Goal: Task Accomplishment & Management: Complete application form

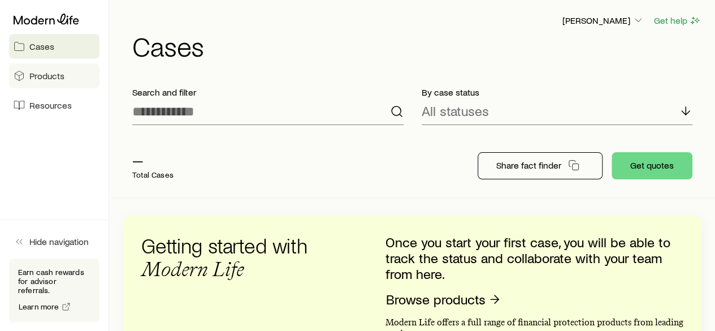
click at [45, 77] on span "Products" at bounding box center [46, 75] width 35 height 11
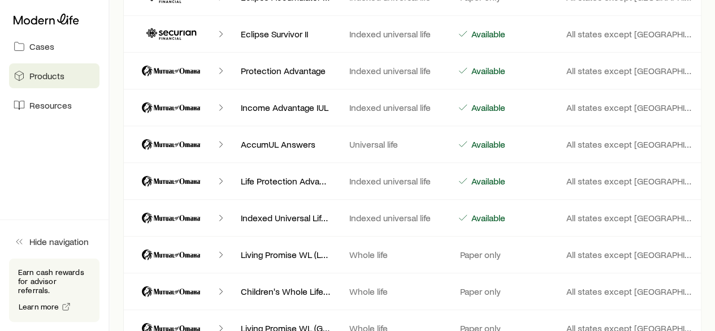
scroll to position [2488, 0]
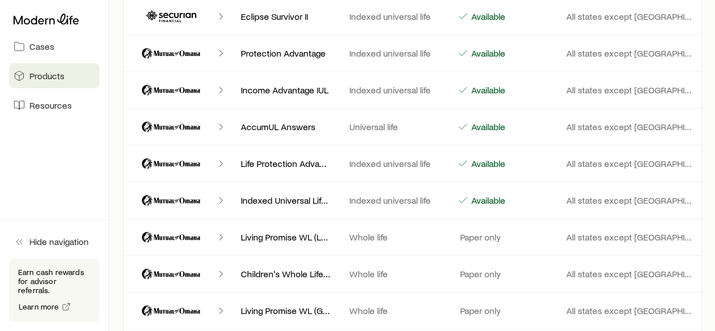
drag, startPoint x: 359, startPoint y: 185, endPoint x: 347, endPoint y: 179, distance: 12.6
click at [355, 195] on p "Indexed universal life" at bounding box center [395, 200] width 90 height 11
click at [220, 195] on icon "Client cases" at bounding box center [220, 200] width 11 height 11
click at [191, 187] on icon "Client cases" at bounding box center [171, 200] width 68 height 27
click at [589, 193] on div "Indexed Universal Life Express Indexed universal life Available All states exce…" at bounding box center [412, 200] width 579 height 36
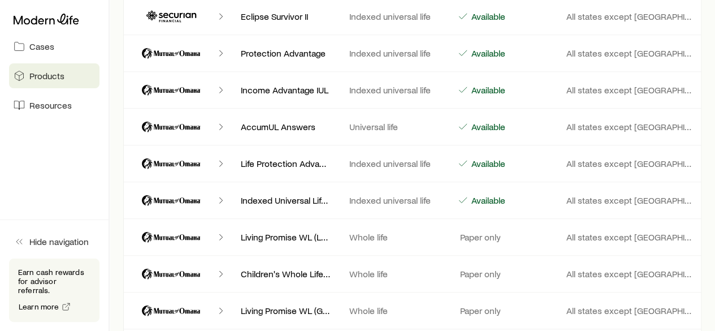
click at [470, 182] on div "Indexed Universal Life Express Indexed universal life Available All states exce…" at bounding box center [412, 200] width 579 height 36
click at [416, 195] on p "Indexed universal life" at bounding box center [395, 200] width 90 height 11
click at [208, 187] on div "Client cases" at bounding box center [182, 200] width 100 height 27
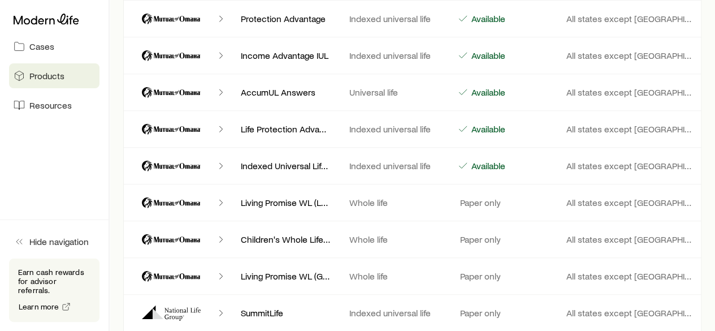
scroll to position [2545, 0]
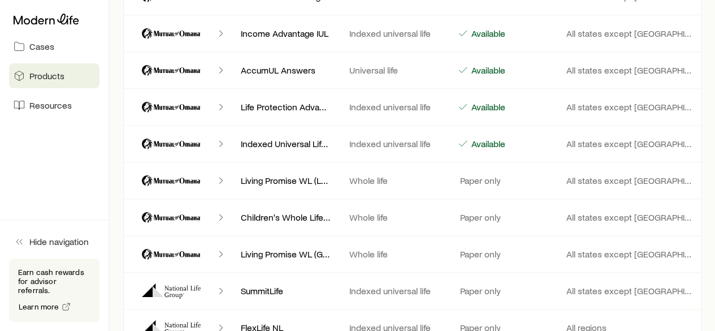
click at [161, 130] on icon "Client cases" at bounding box center [171, 143] width 68 height 27
click at [467, 138] on icon "Client cases" at bounding box center [463, 143] width 11 height 11
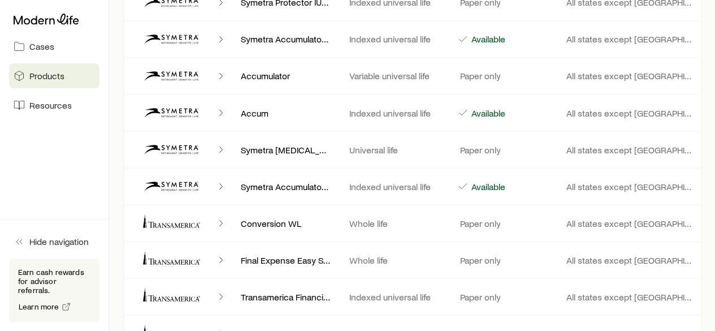
scroll to position [5407, 0]
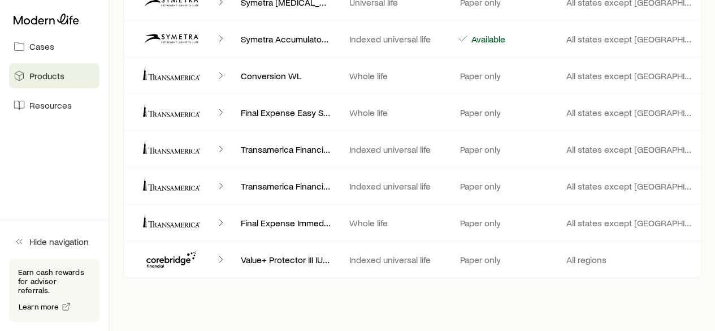
drag, startPoint x: 398, startPoint y: 192, endPoint x: 448, endPoint y: 198, distance: 50.7
click at [401, 217] on p "Whole life" at bounding box center [395, 222] width 90 height 11
drag, startPoint x: 486, startPoint y: 197, endPoint x: 504, endPoint y: 193, distance: 18.4
click at [494, 217] on p "Paper only" at bounding box center [479, 222] width 43 height 11
click at [481, 180] on p "Paper only" at bounding box center [479, 185] width 43 height 11
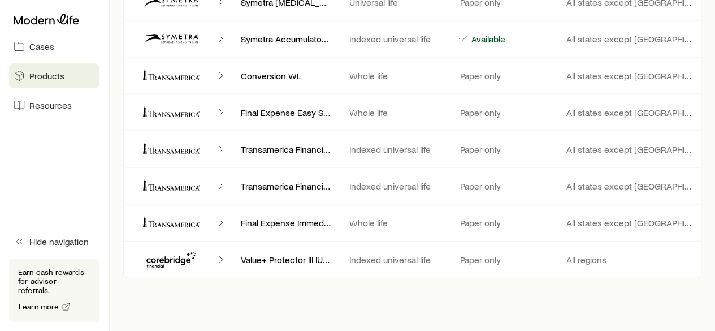
drag, startPoint x: 199, startPoint y: 157, endPoint x: 170, endPoint y: 141, distance: 33.1
click at [198, 172] on icon "Client cases" at bounding box center [171, 185] width 68 height 27
click at [55, 105] on span "Resources" at bounding box center [50, 105] width 42 height 11
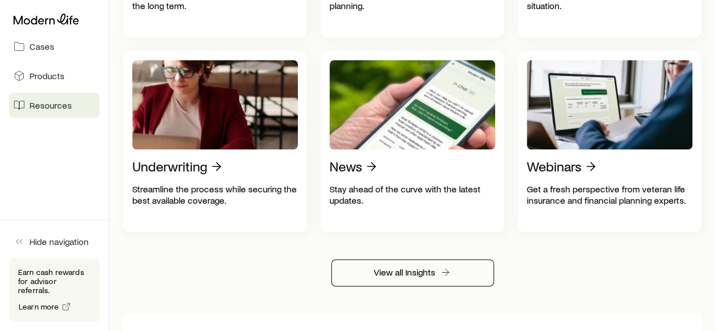
scroll to position [622, 0]
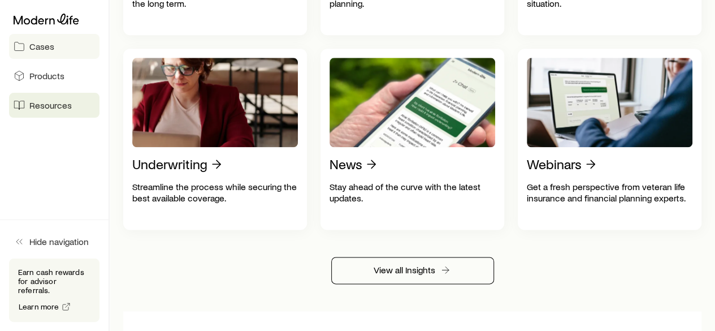
click at [40, 51] on span "Cases" at bounding box center [41, 46] width 25 height 11
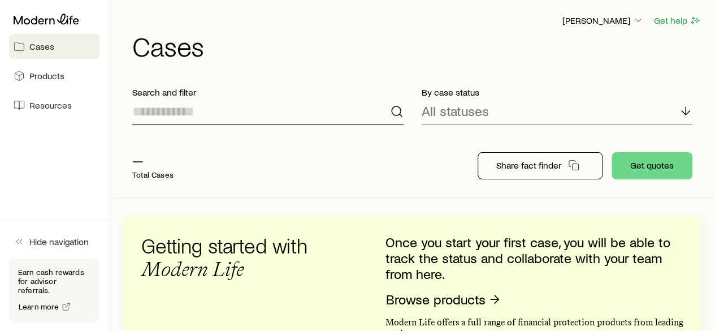
click at [342, 103] on input at bounding box center [267, 111] width 271 height 27
click at [334, 149] on div "— Total Cases" at bounding box center [291, 165] width 336 height 45
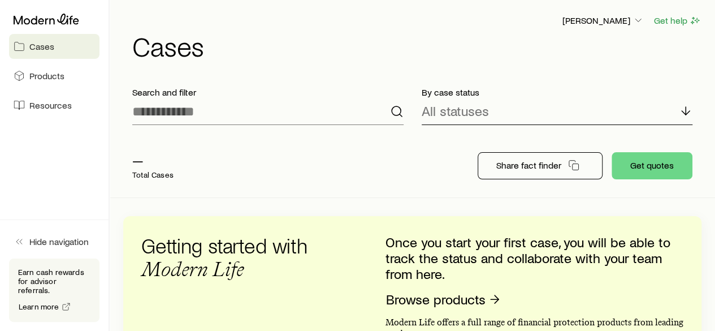
click at [431, 111] on p "All statuses" at bounding box center [455, 111] width 67 height 16
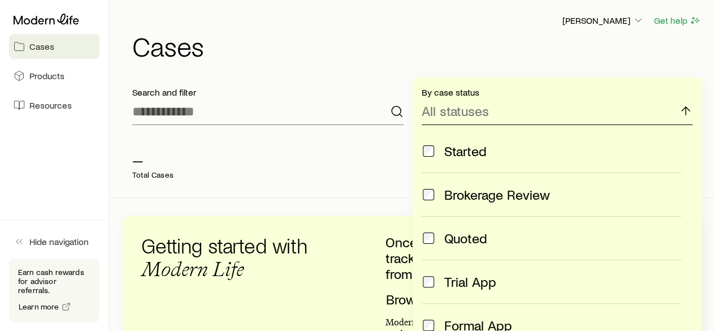
click at [431, 111] on p "All statuses" at bounding box center [455, 111] width 67 height 16
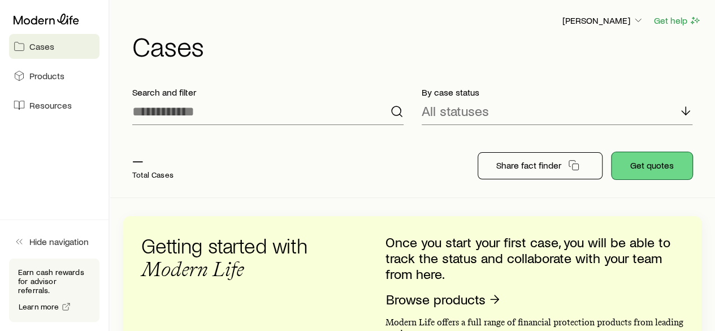
click at [630, 168] on button "Get quotes" at bounding box center [652, 165] width 81 height 27
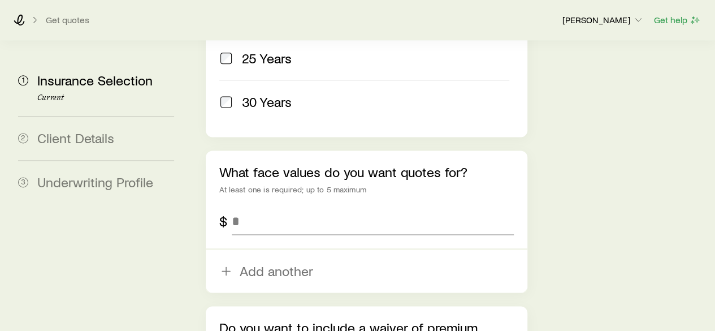
scroll to position [735, 0]
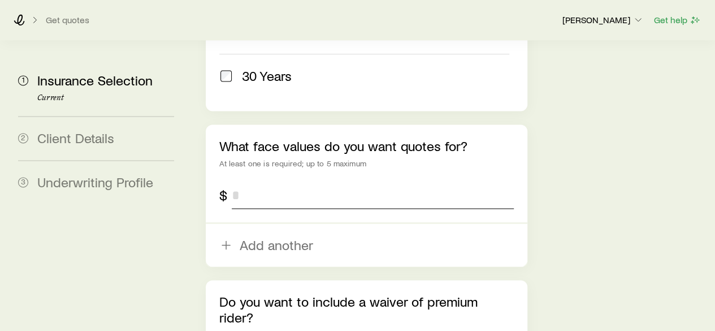
drag, startPoint x: 252, startPoint y: 134, endPoint x: 259, endPoint y: 124, distance: 11.8
click at [253, 182] on input "tel" at bounding box center [373, 195] width 282 height 27
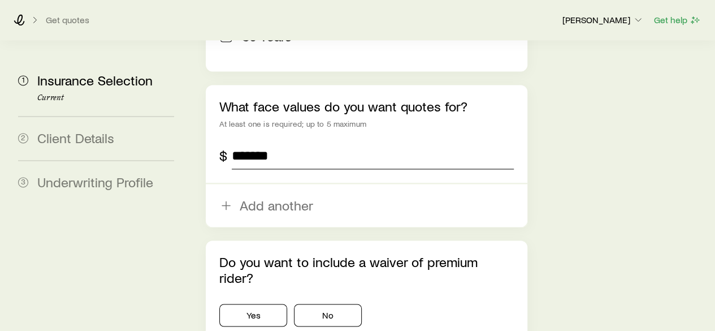
scroll to position [808, 0]
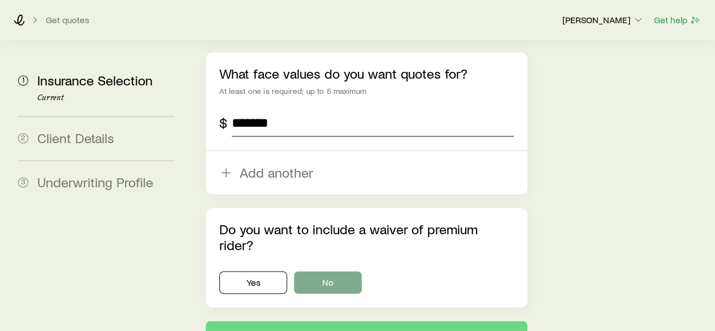
type input "*******"
click at [321, 271] on button "No" at bounding box center [328, 282] width 68 height 23
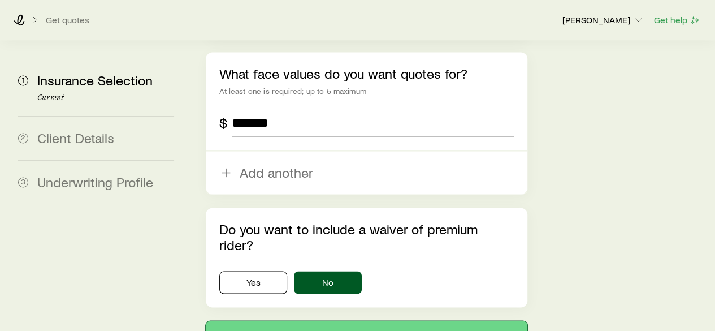
click at [340, 321] on button "Next: Client Details" at bounding box center [366, 334] width 321 height 27
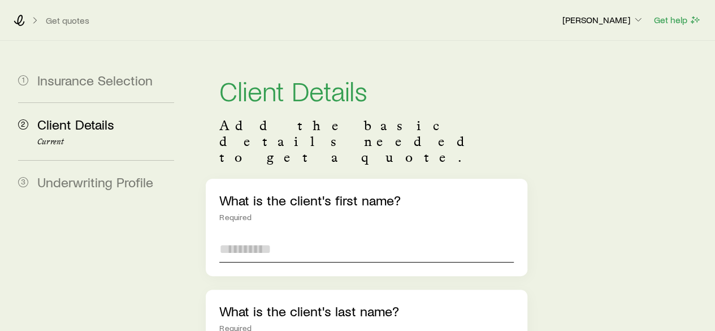
click at [258, 235] on input "text" at bounding box center [366, 248] width 294 height 27
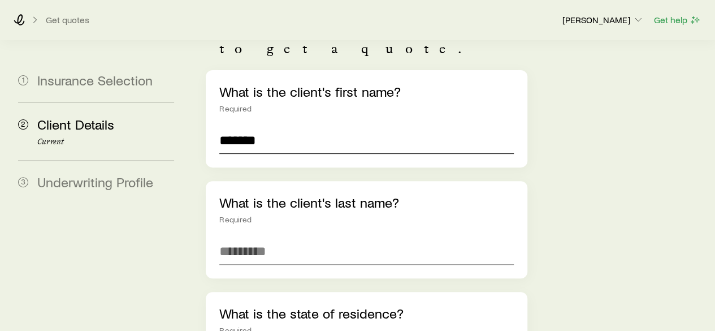
scroll to position [113, 0]
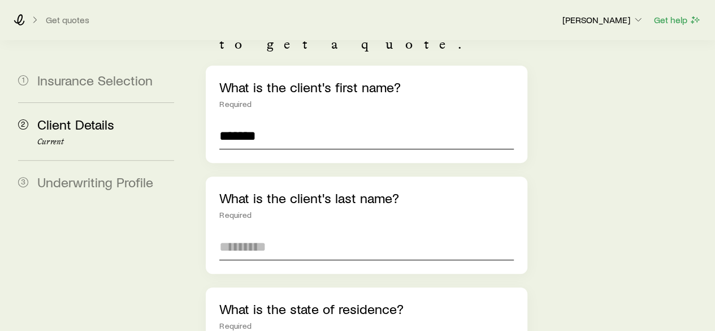
type input "******"
click at [230, 233] on input "text" at bounding box center [366, 246] width 294 height 27
type input "**********"
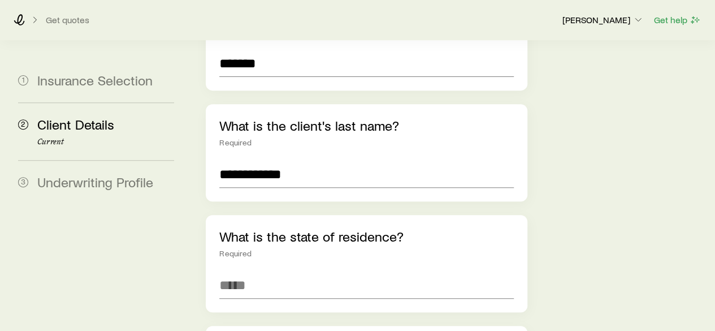
scroll to position [226, 0]
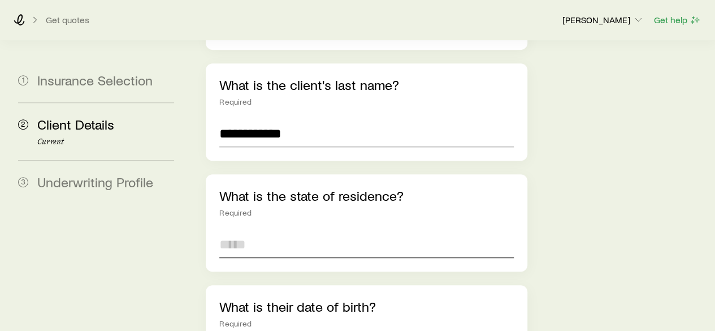
click at [227, 231] on input at bounding box center [366, 244] width 294 height 27
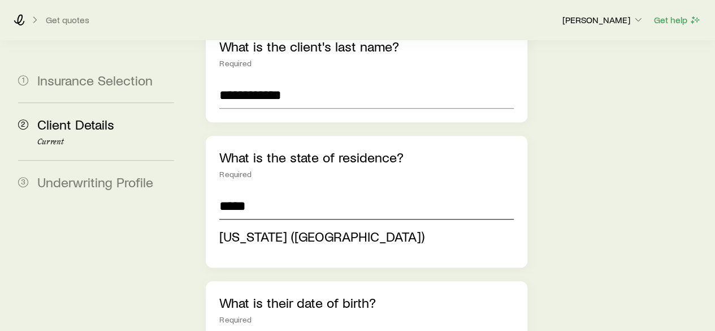
scroll to position [283, 0]
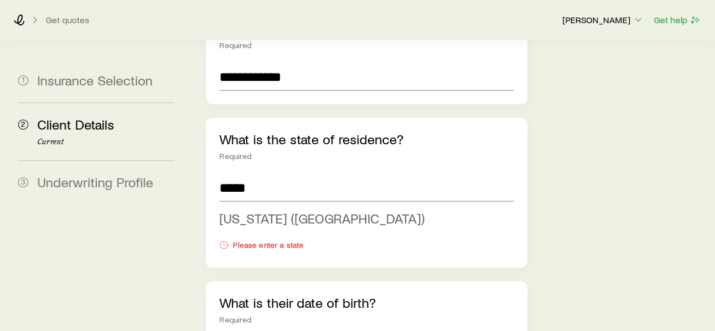
click at [234, 210] on span "[US_STATE] ([GEOGRAPHIC_DATA])" at bounding box center [321, 218] width 205 height 16
type input "**********"
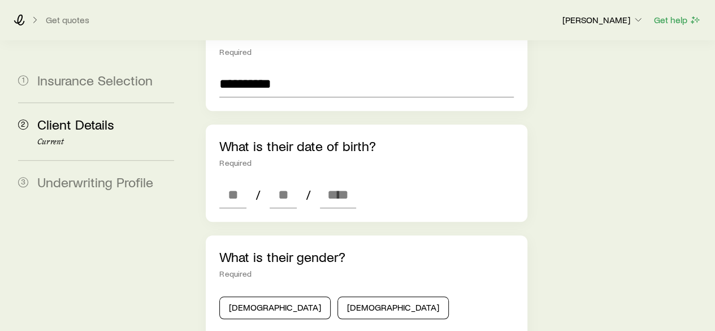
scroll to position [396, 0]
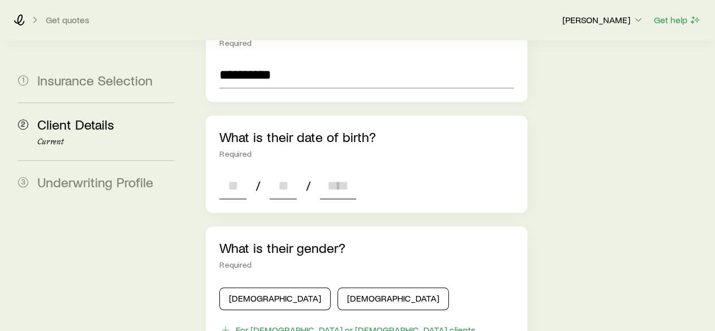
click at [232, 172] on input at bounding box center [232, 185] width 27 height 27
type input "**"
type input "****"
type input "*"
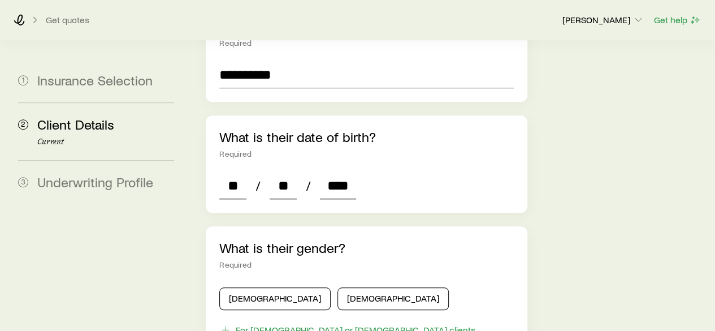
type input "*"
type input "****"
click at [417, 193] on div "**********" at bounding box center [366, 259] width 321 height 952
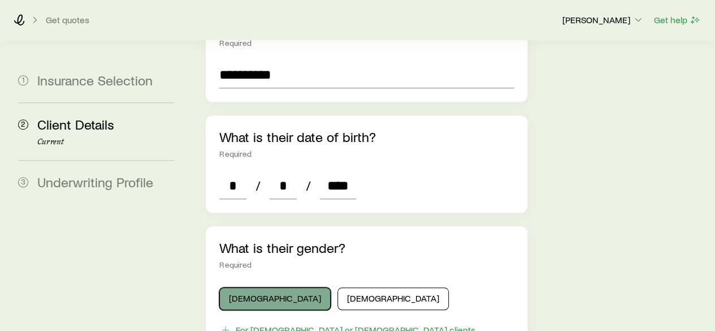
drag, startPoint x: 266, startPoint y: 264, endPoint x: 267, endPoint y: 257, distance: 6.3
click at [266, 287] on button "[DEMOGRAPHIC_DATA]" at bounding box center [274, 298] width 111 height 23
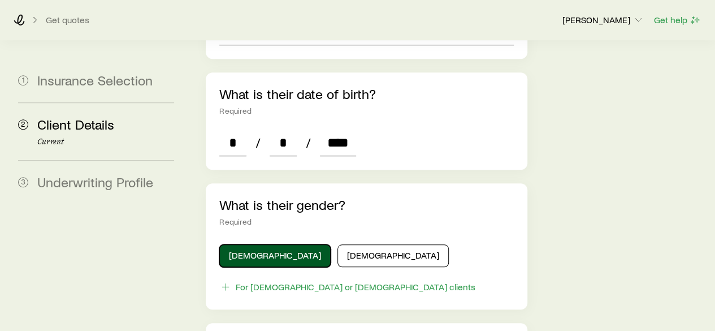
scroll to position [566, 0]
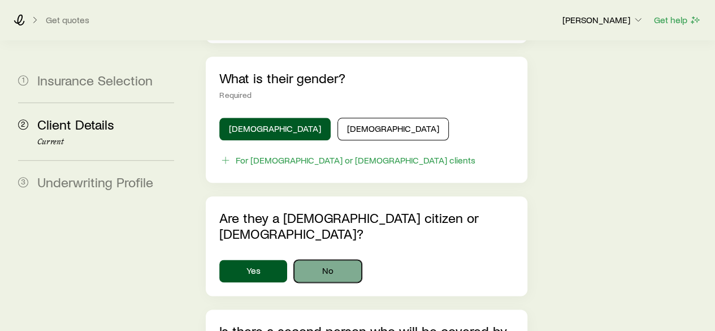
click at [322, 260] on button "No" at bounding box center [328, 271] width 68 height 23
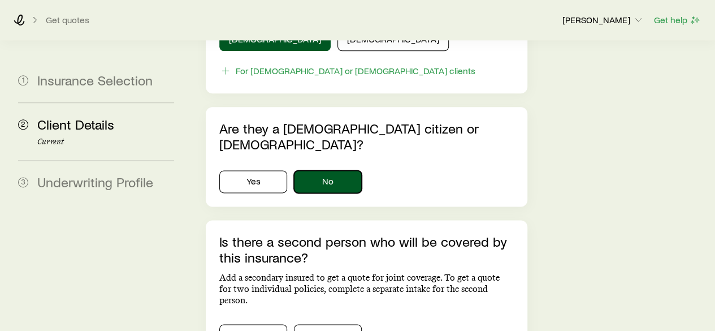
scroll to position [679, 0]
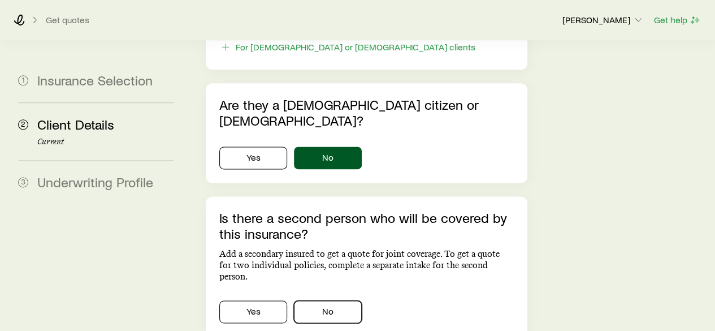
drag, startPoint x: 337, startPoint y: 247, endPoint x: 338, endPoint y: 240, distance: 6.9
click at [336, 300] on button "No" at bounding box center [328, 311] width 68 height 23
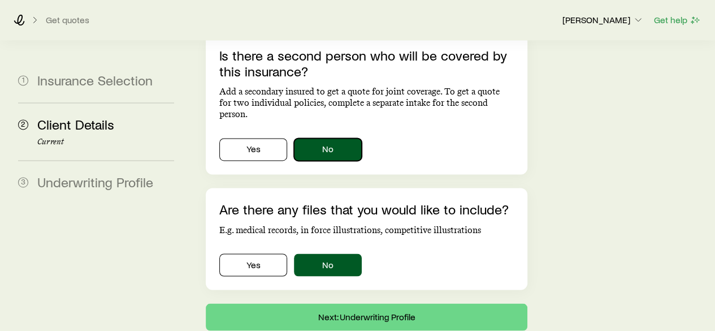
scroll to position [845, 0]
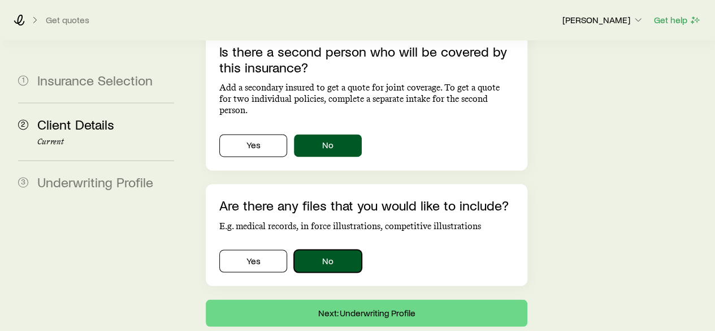
click at [334, 249] on button "No" at bounding box center [328, 260] width 68 height 23
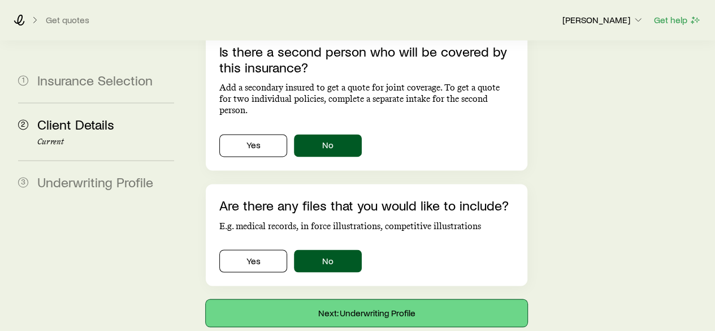
click at [365, 299] on button "Next: Underwriting Profile" at bounding box center [366, 312] width 321 height 27
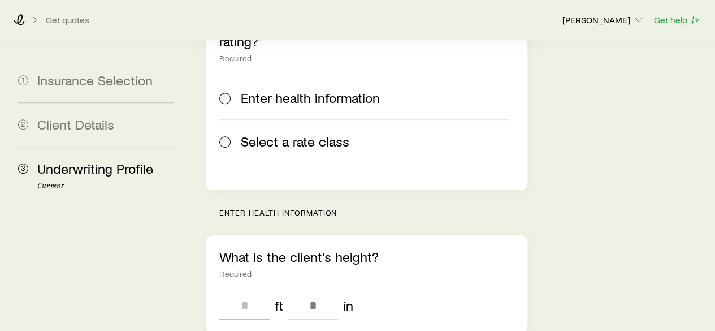
scroll to position [226, 0]
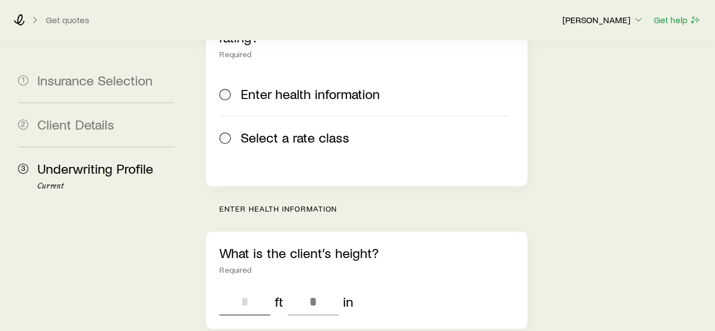
click at [227, 288] on input "tel" at bounding box center [244, 301] width 51 height 27
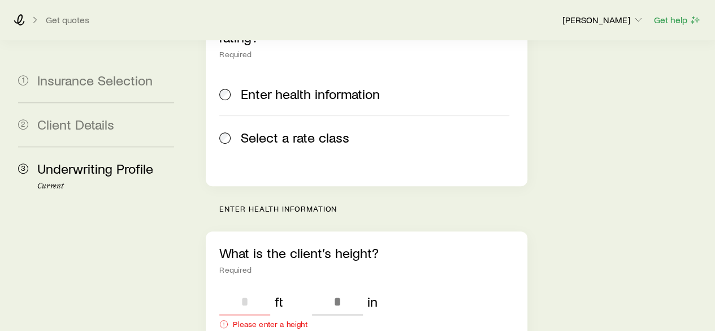
click at [243, 288] on input "tel" at bounding box center [244, 301] width 51 height 27
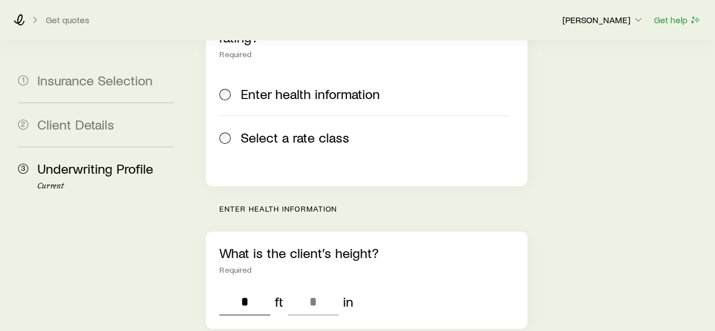
type input "*"
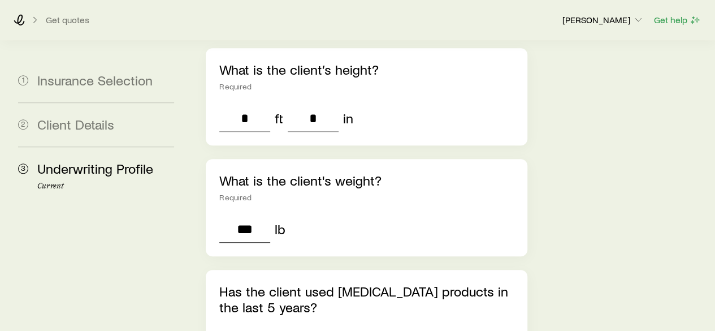
type input "***"
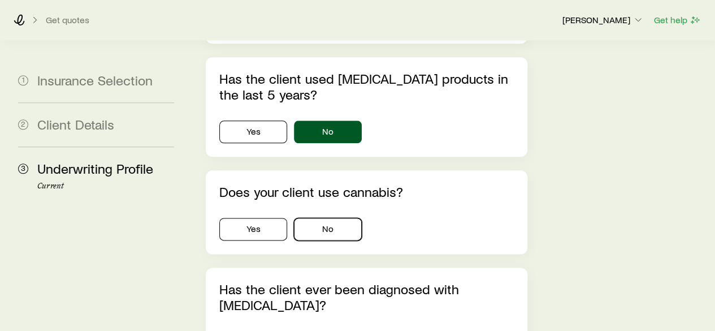
click at [294, 218] on button "No" at bounding box center [328, 229] width 68 height 23
drag, startPoint x: 256, startPoint y: 270, endPoint x: 271, endPoint y: 257, distance: 20.5
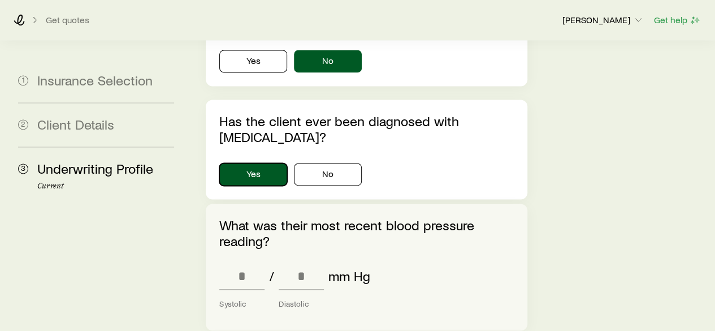
scroll to position [792, 0]
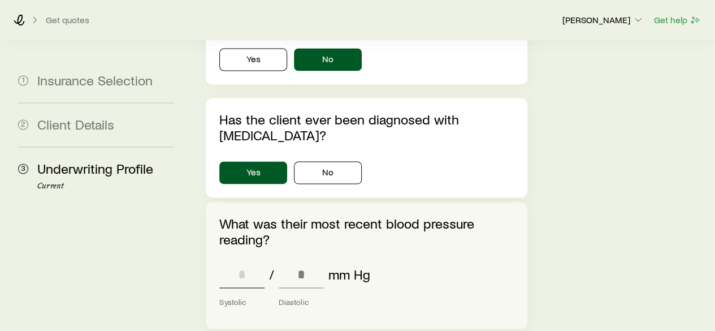
click at [251, 261] on input "tel" at bounding box center [241, 274] width 45 height 27
type input "*"
click at [432, 261] on div "/ Systolic mm Hg Diastolic" at bounding box center [366, 288] width 294 height 54
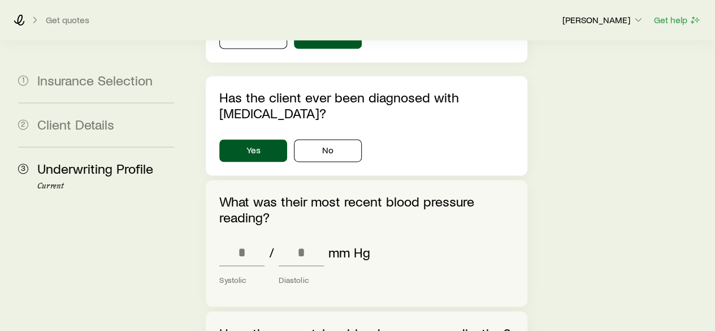
scroll to position [848, 0]
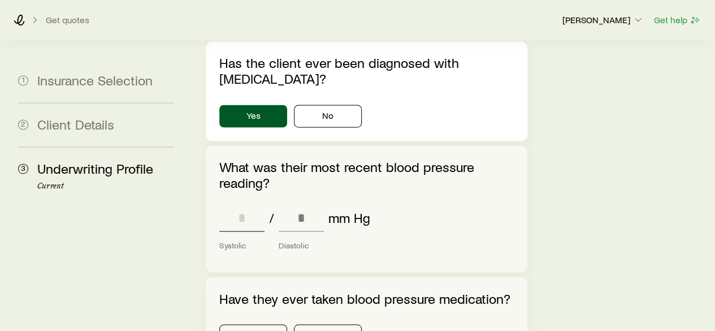
drag, startPoint x: 250, startPoint y: 156, endPoint x: 256, endPoint y: 144, distance: 12.9
click at [250, 204] on input "tel" at bounding box center [241, 217] width 45 height 27
type input "***"
type input "**"
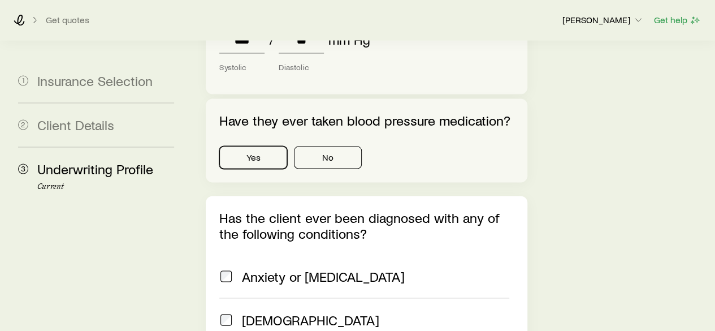
scroll to position [1018, 0]
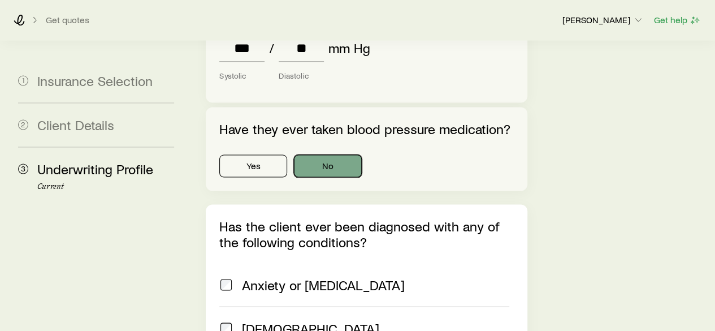
click at [329, 154] on button "No" at bounding box center [328, 165] width 68 height 23
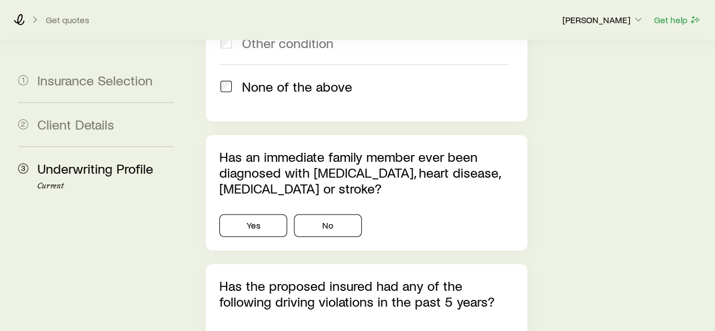
scroll to position [1583, 0]
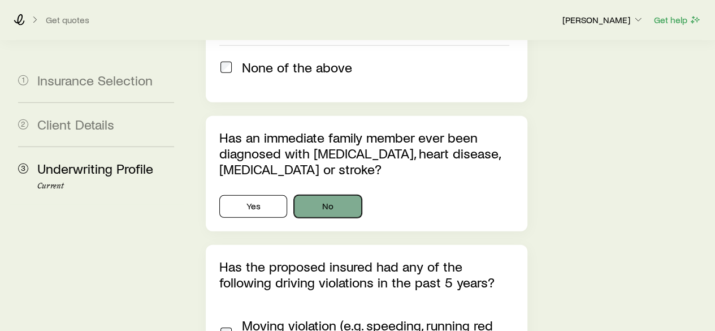
click at [328, 195] on button "No" at bounding box center [328, 206] width 68 height 23
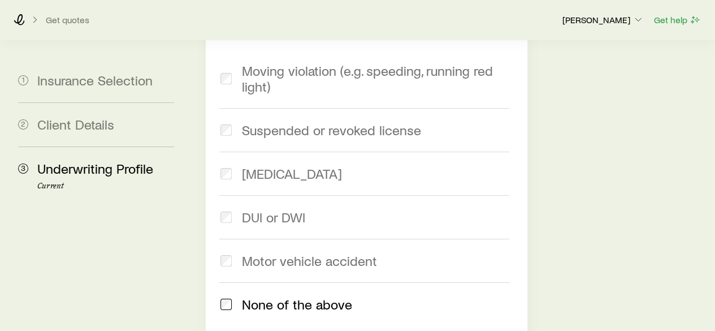
scroll to position [1977, 0]
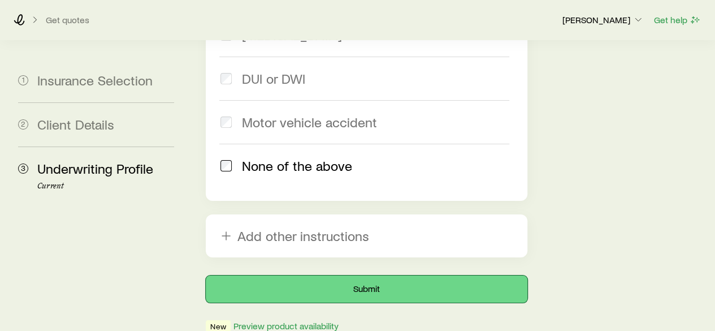
click at [391, 275] on button "Submit" at bounding box center [366, 288] width 321 height 27
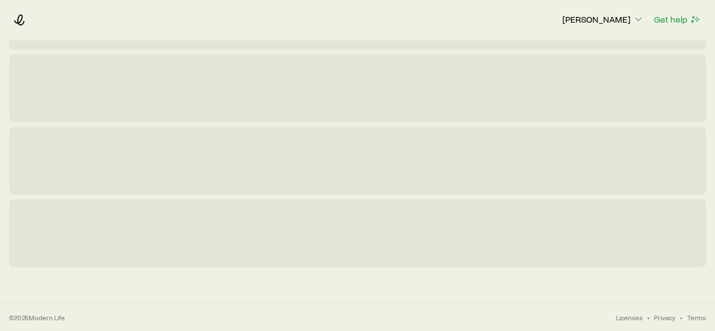
scroll to position [0, 0]
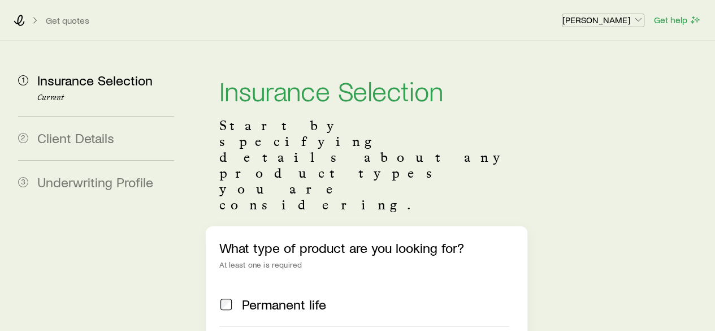
click at [632, 18] on p "[PERSON_NAME]" at bounding box center [603, 19] width 81 height 11
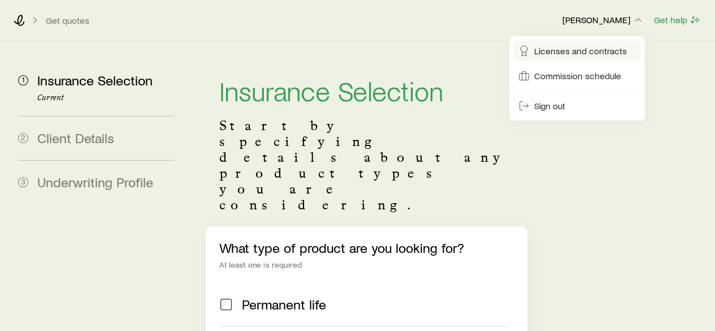
click at [589, 55] on span "Licenses and contracts" at bounding box center [580, 50] width 93 height 11
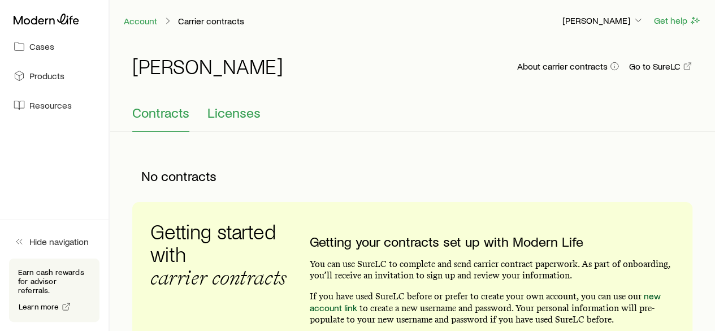
click at [224, 109] on span "Licenses" at bounding box center [234, 113] width 53 height 16
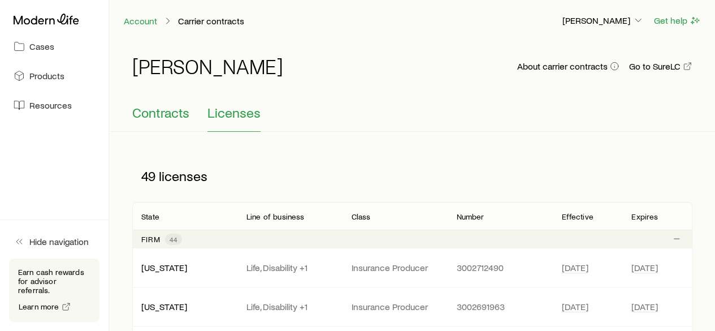
click at [175, 111] on span "Contracts" at bounding box center [160, 113] width 57 height 16
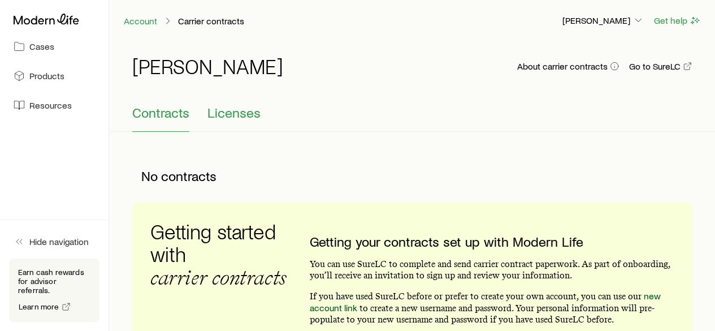
click at [215, 112] on span "Licenses" at bounding box center [234, 113] width 53 height 16
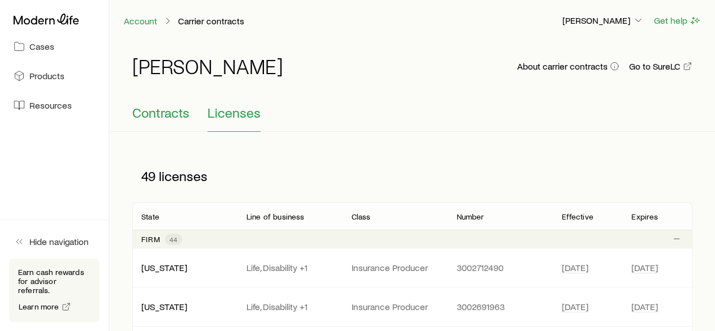
click at [155, 111] on span "Contracts" at bounding box center [160, 113] width 57 height 16
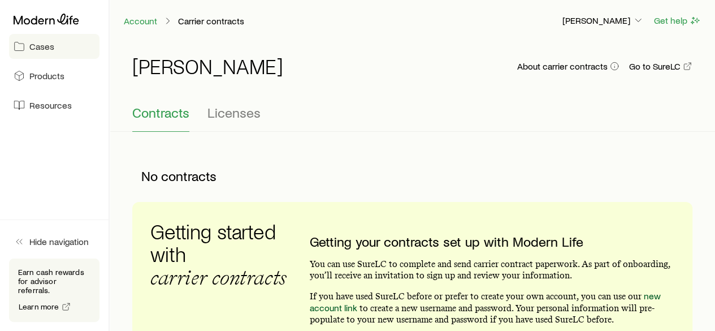
click at [37, 45] on span "Cases" at bounding box center [41, 46] width 25 height 11
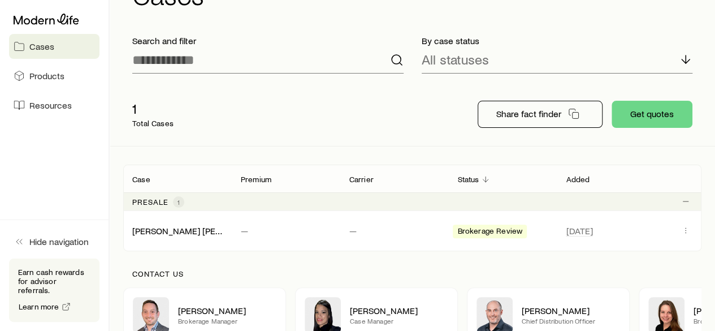
scroll to position [113, 0]
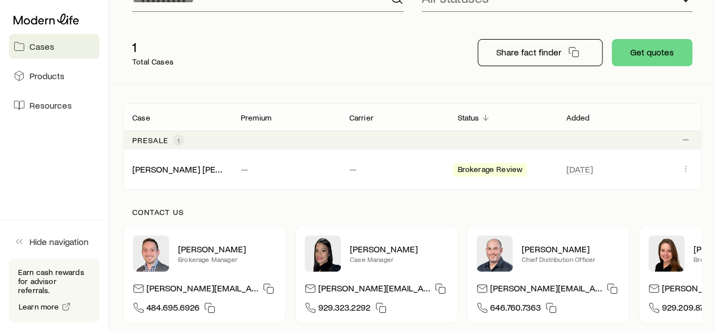
click at [362, 120] on p "Carrier" at bounding box center [362, 117] width 24 height 9
click at [364, 114] on p "Carrier" at bounding box center [362, 117] width 24 height 9
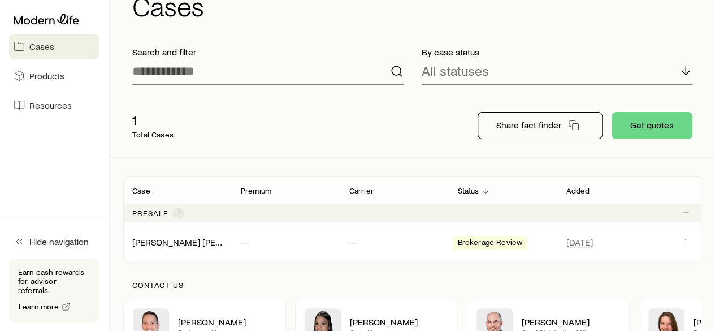
scroll to position [0, 0]
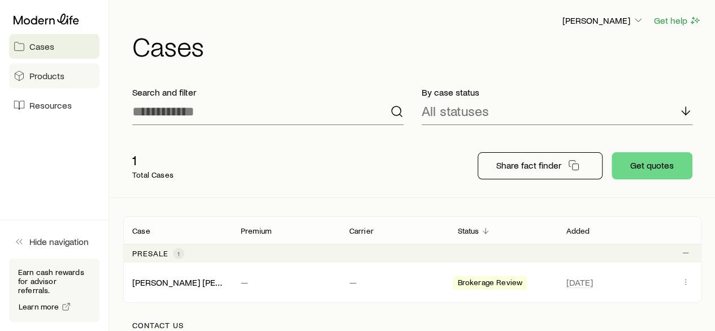
click at [74, 76] on link "Products" at bounding box center [54, 75] width 90 height 25
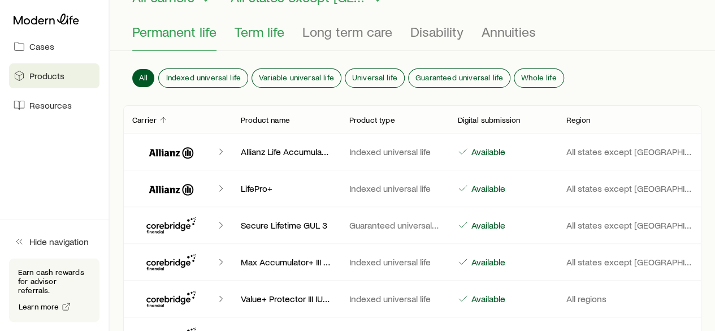
scroll to position [113, 0]
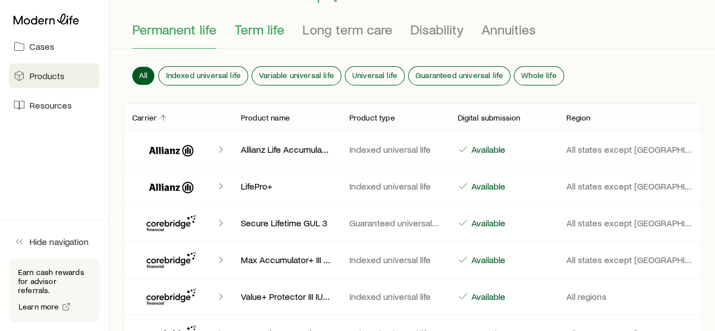
click at [256, 27] on span "Term life" at bounding box center [260, 29] width 50 height 16
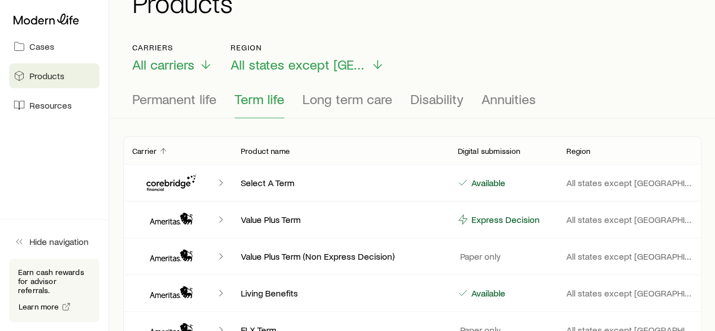
scroll to position [34, 0]
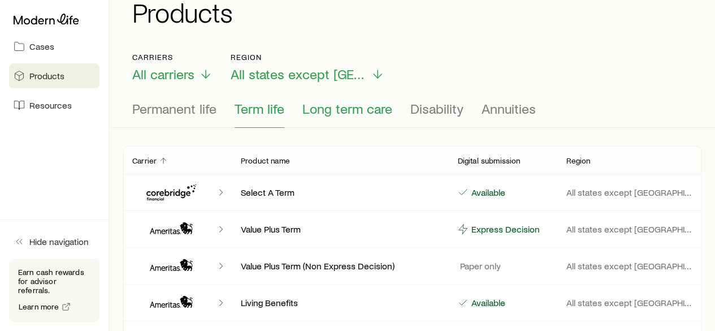
click at [321, 117] on button "Long term care" at bounding box center [348, 114] width 90 height 27
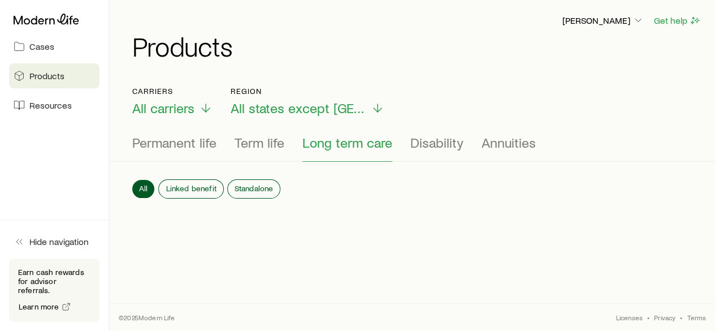
scroll to position [0, 0]
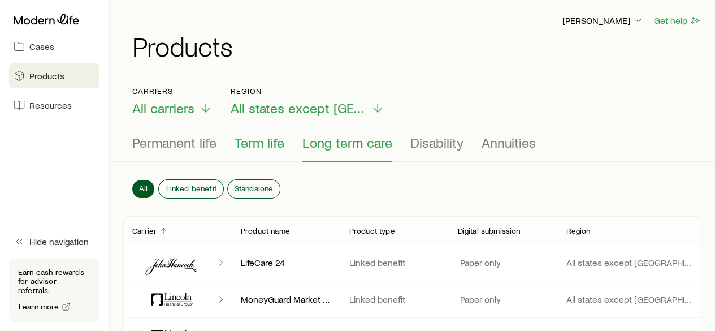
click at [258, 141] on span "Term life" at bounding box center [260, 143] width 50 height 16
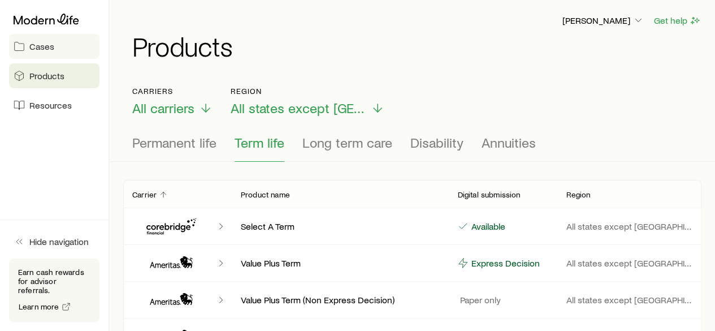
click at [36, 51] on link "Cases" at bounding box center [54, 46] width 90 height 25
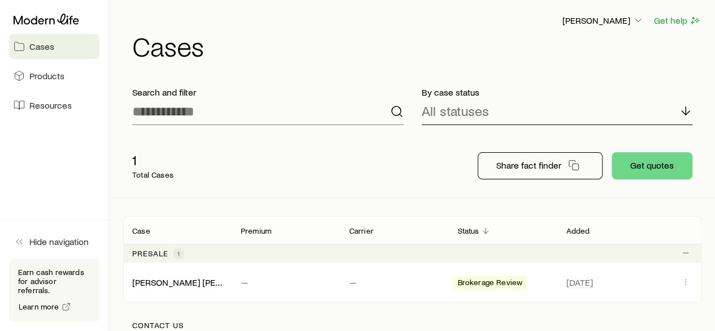
click at [677, 111] on div "All statuses" at bounding box center [557, 111] width 271 height 27
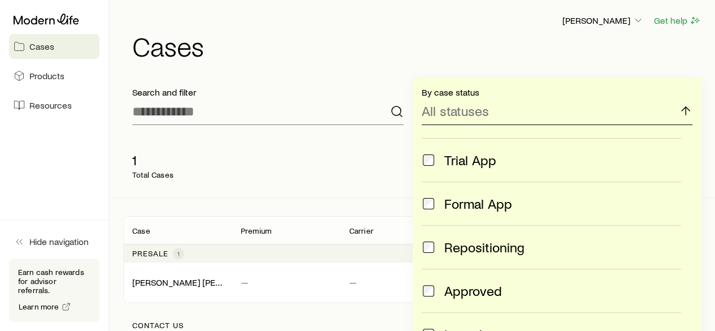
scroll to position [170, 0]
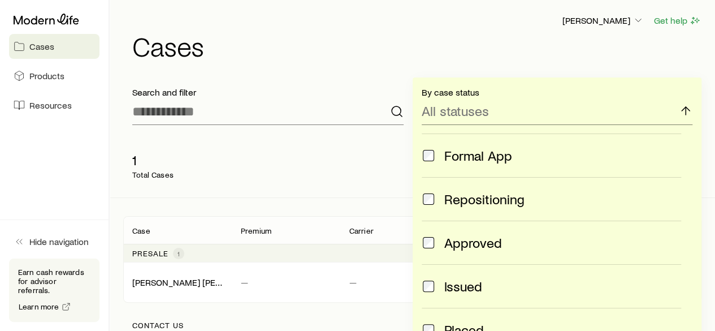
click at [336, 171] on div "1 Total Cases" at bounding box center [291, 165] width 336 height 45
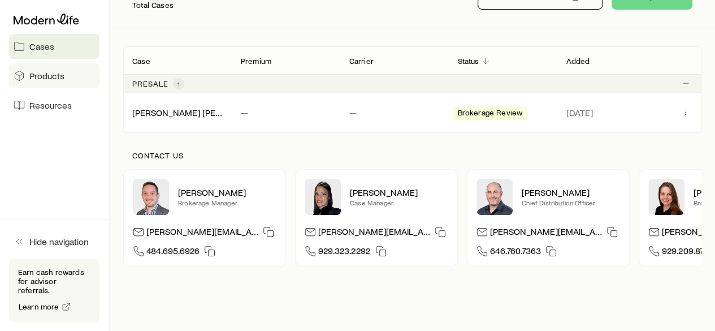
click at [58, 74] on span "Products" at bounding box center [46, 75] width 35 height 11
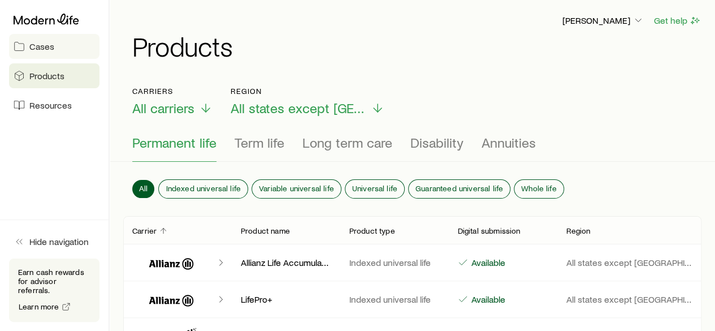
click at [61, 42] on link "Cases" at bounding box center [54, 46] width 90 height 25
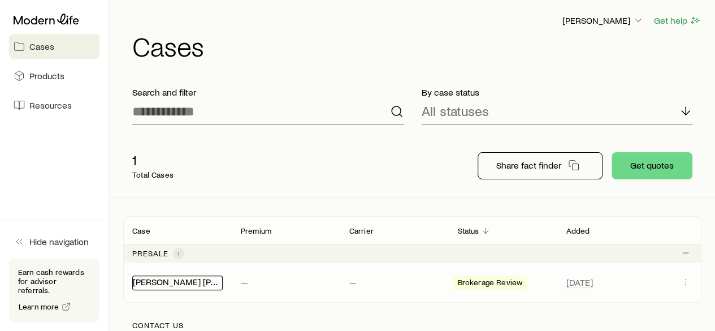
click at [208, 280] on link "[PERSON_NAME] [PERSON_NAME]" at bounding box center [202, 281] width 138 height 11
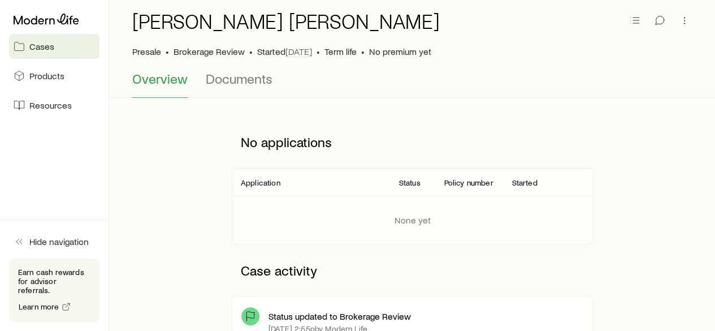
scroll to position [57, 0]
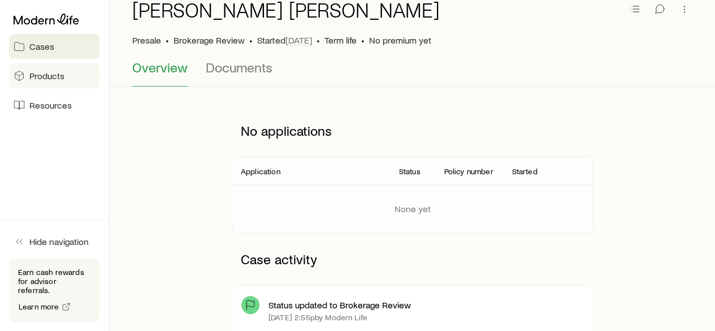
click at [60, 72] on span "Products" at bounding box center [46, 75] width 35 height 11
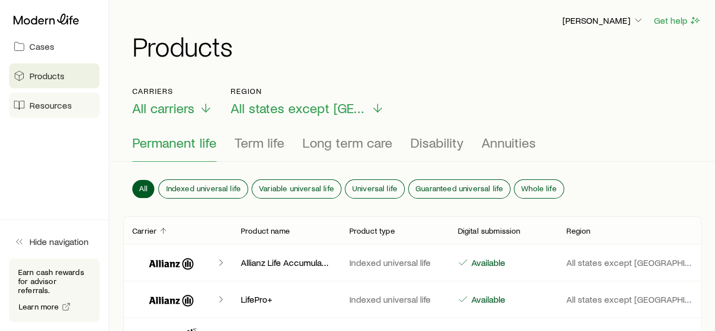
click at [59, 108] on span "Resources" at bounding box center [50, 105] width 42 height 11
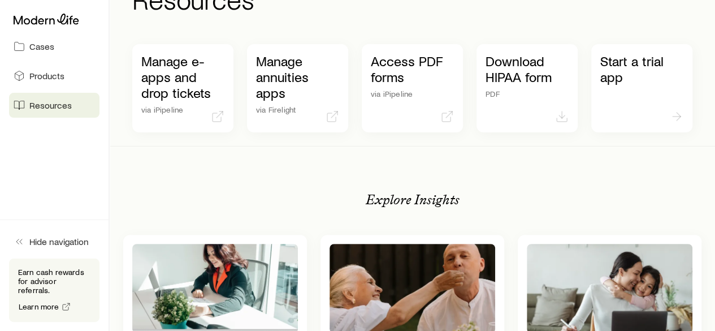
scroll to position [57, 0]
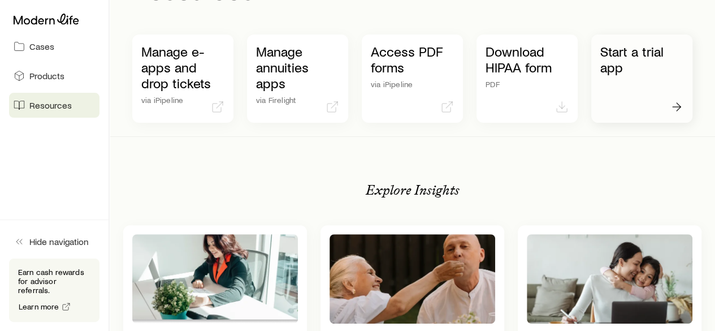
click at [606, 54] on p "Start a trial app" at bounding box center [642, 60] width 83 height 32
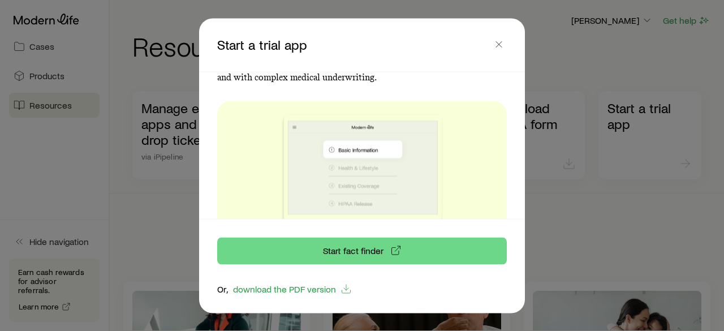
scroll to position [76, 0]
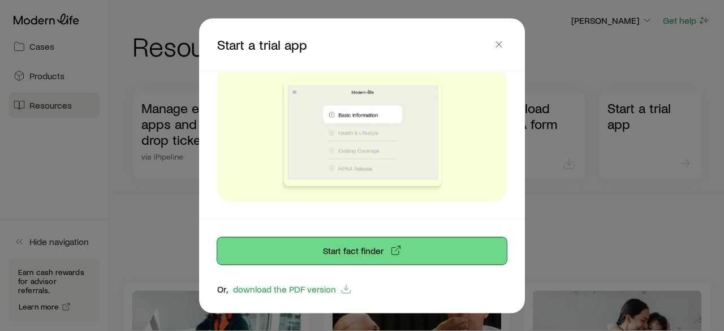
click at [361, 256] on link "Start fact finder" at bounding box center [362, 250] width 290 height 27
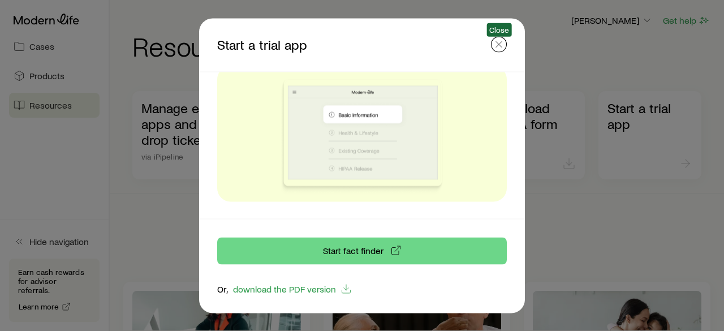
click at [495, 45] on icon "button" at bounding box center [498, 43] width 11 height 11
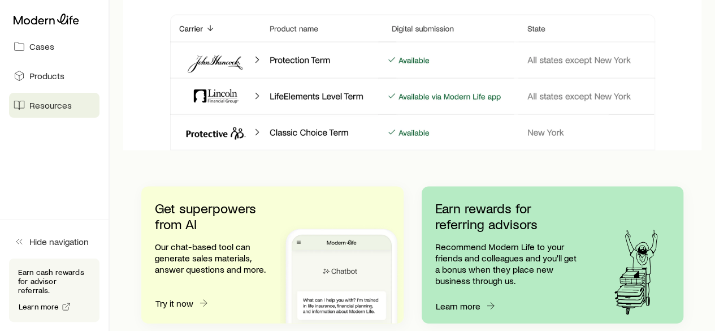
scroll to position [1184, 0]
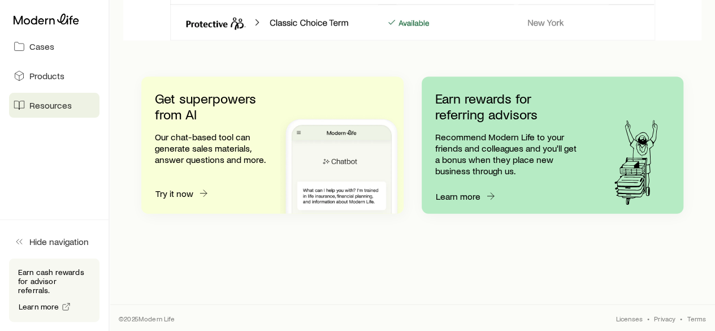
click at [342, 239] on div "Get superpowers from AI Our chat-based tool can generate sales materials, answe…" at bounding box center [412, 145] width 560 height 209
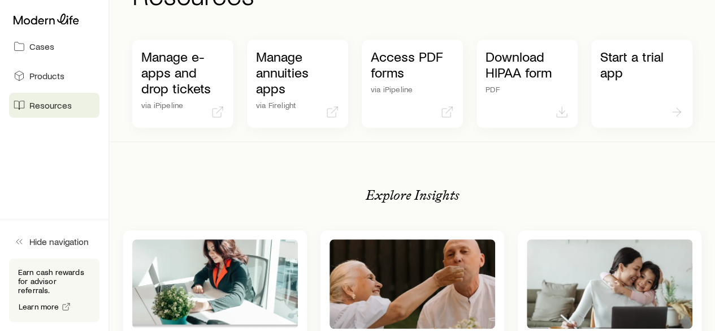
scroll to position [0, 0]
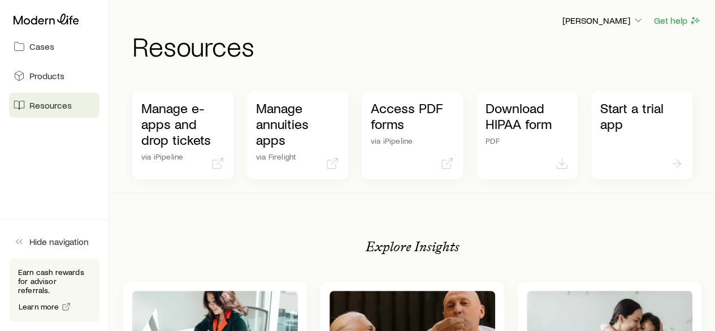
click at [351, 187] on div "Manage e-apps and drop tickets via iPipeline Manage annuities apps via Fireligh…" at bounding box center [412, 134] width 560 height 115
